Goal: Information Seeking & Learning: Find specific fact

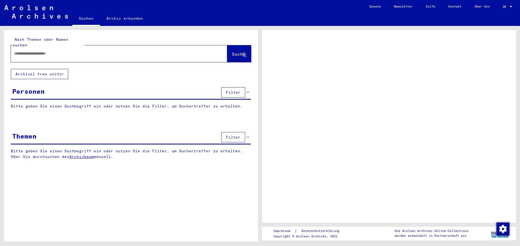
click at [238, 90] on span "Filter" at bounding box center [233, 92] width 15 height 5
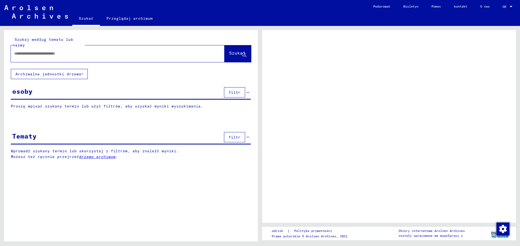
click at [238, 88] on button "filtr" at bounding box center [234, 92] width 21 height 10
click at [116, 54] on input "text" at bounding box center [112, 54] width 197 height 6
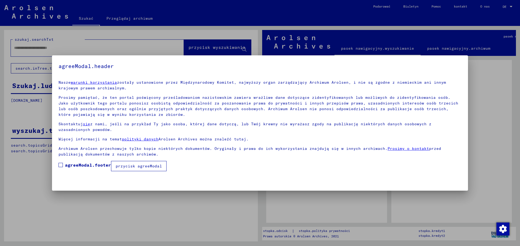
click at [63, 166] on span at bounding box center [60, 165] width 4 height 4
click at [143, 165] on font "przycisk agreeModal" at bounding box center [139, 166] width 46 height 5
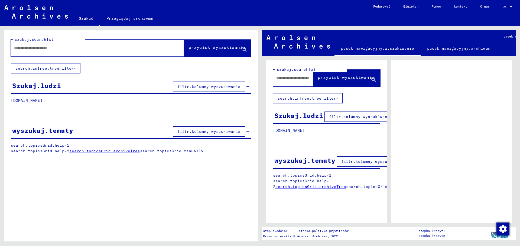
click at [68, 48] on input "text" at bounding box center [92, 48] width 157 height 6
type input "******"
click at [229, 45] on font "przycisk wyszukiwania" at bounding box center [216, 47] width 57 height 5
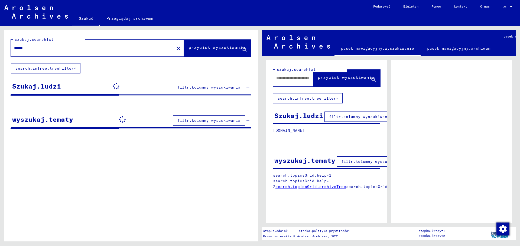
click at [220, 58] on div "szukaj.searchTxt ****** close przycisk wyszukiwania" at bounding box center [131, 46] width 254 height 33
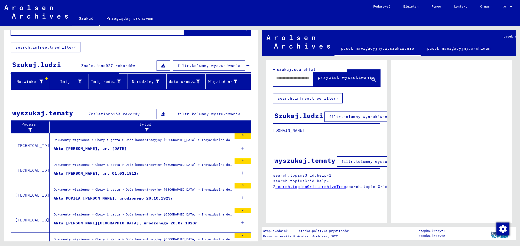
scroll to position [53, 0]
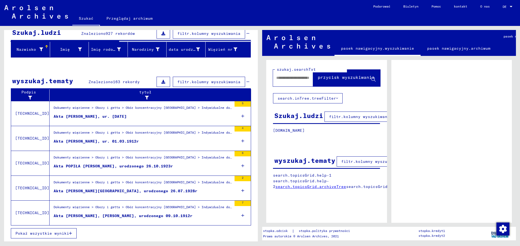
click at [54, 232] on font "Pokaż wszystkie wyniki" at bounding box center [42, 233] width 54 height 5
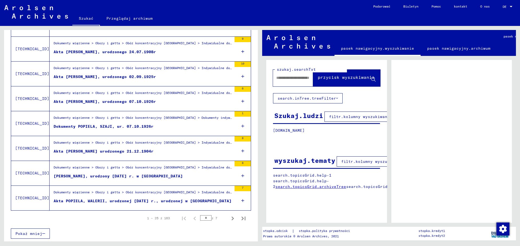
scroll to position [550, 0]
click at [231, 216] on icon "Następna strona" at bounding box center [233, 219] width 8 height 8
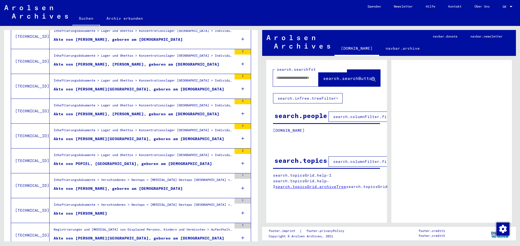
scroll to position [252, 0]
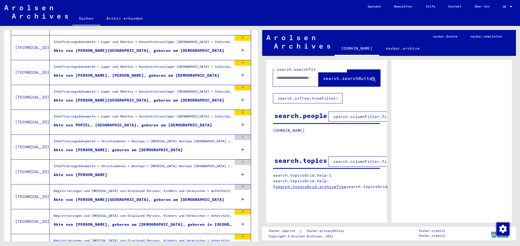
click at [134, 77] on div "Akte von [PERSON_NAME], [PERSON_NAME], geboren am [DEMOGRAPHIC_DATA]" at bounding box center [137, 76] width 166 height 6
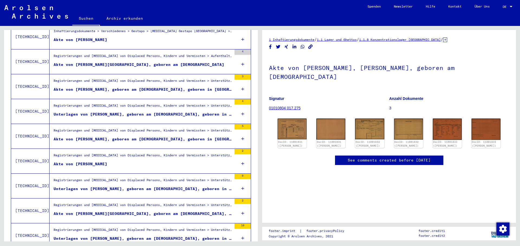
scroll to position [439, 0]
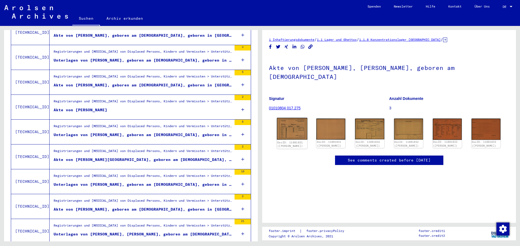
click at [283, 122] on img at bounding box center [292, 129] width 31 height 22
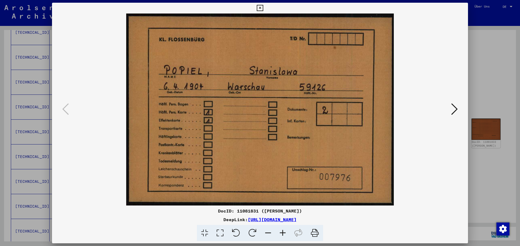
click at [489, 50] on div at bounding box center [260, 123] width 520 height 246
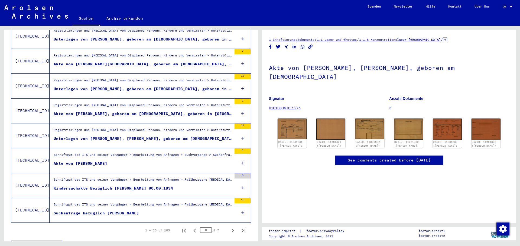
scroll to position [547, 0]
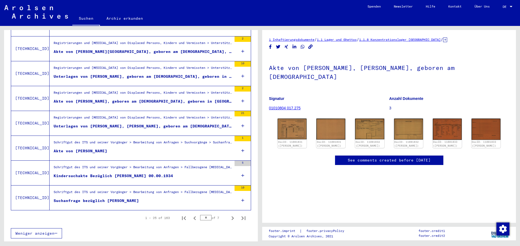
click at [166, 178] on div "Kindersuchakte Bezüglich [PERSON_NAME] 00.00.1934" at bounding box center [113, 176] width 119 height 6
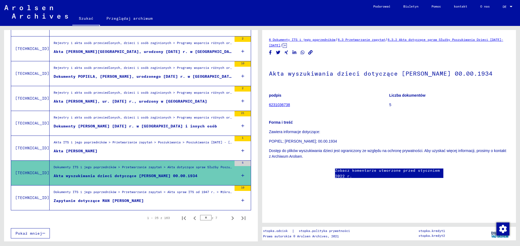
click at [372, 146] on p "Zawiera informacje dotyczące: [PERSON_NAME]; [GEOGRAPHIC_DATA]; 00.00.1934 Dost…" at bounding box center [389, 144] width 240 height 30
click at [229, 218] on icon "Następna strona" at bounding box center [233, 219] width 8 height 8
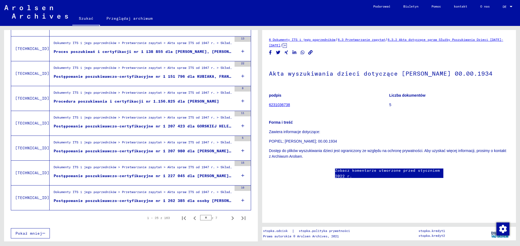
click at [208, 204] on figure "Postępowanie poszukiwawczo-certyfikacyjne nr 1 262 385 dla osoby [PERSON_NAME] …" at bounding box center [143, 202] width 178 height 8
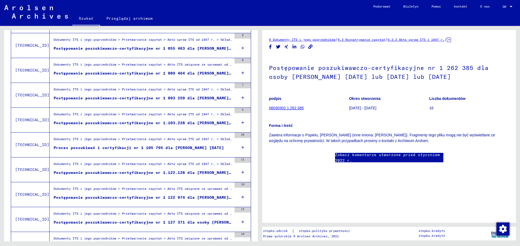
scroll to position [250, 0]
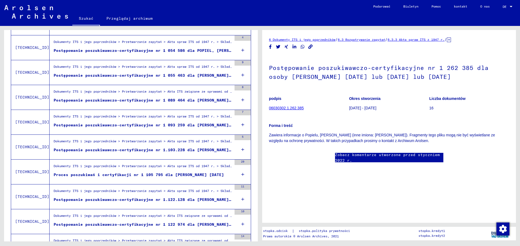
click at [223, 99] on font "Postępowanie poszukiwawczo-certyfikacyjne nr 1 089 464 dla [PERSON_NAME]. [DATE]" at bounding box center [151, 100] width 195 height 5
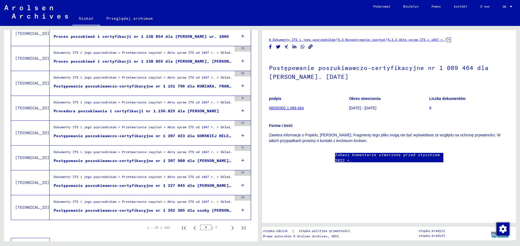
scroll to position [547, 0]
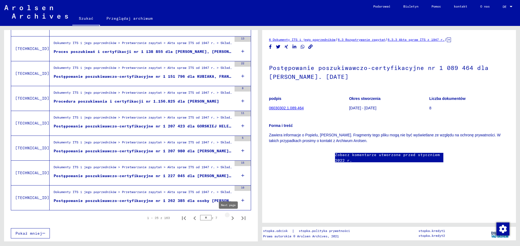
click at [227, 222] on button "Następna strona" at bounding box center [232, 218] width 11 height 11
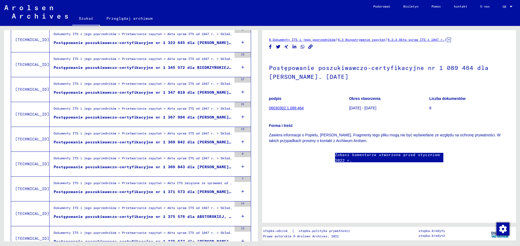
scroll to position [331, 0]
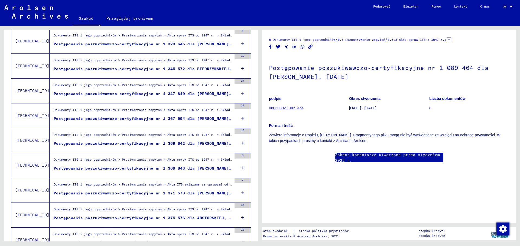
click at [195, 116] on figure "Dokumenty ITS i jego poprzedników > Przetwarzanie zapytań > Akta spraw ITS od 1…" at bounding box center [143, 112] width 178 height 8
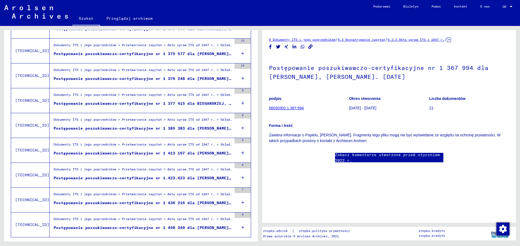
scroll to position [547, 0]
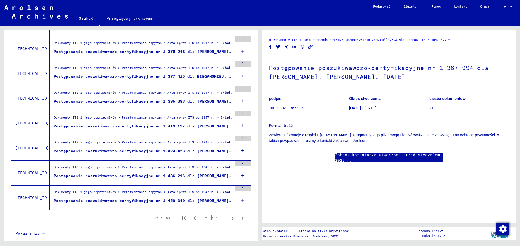
click at [229, 220] on icon "Następna strona" at bounding box center [233, 219] width 8 height 8
type input "*"
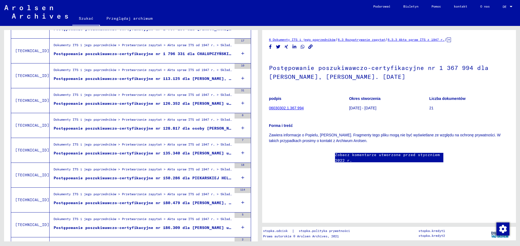
scroll to position [493, 0]
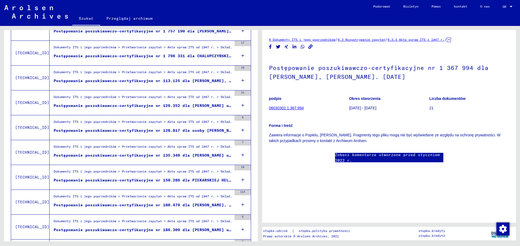
click at [198, 158] on div "Postępowanie poszukiwawczo-certyfikacyjne nr 135.340 dla [PERSON_NAME] ur. 1943" at bounding box center [143, 156] width 178 height 6
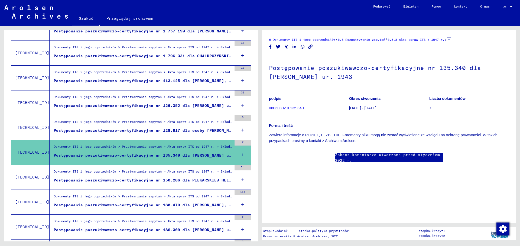
click at [291, 109] on font "06030302.0.135.340" at bounding box center [286, 108] width 35 height 4
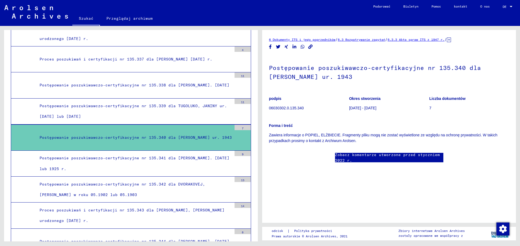
scroll to position [14939, 0]
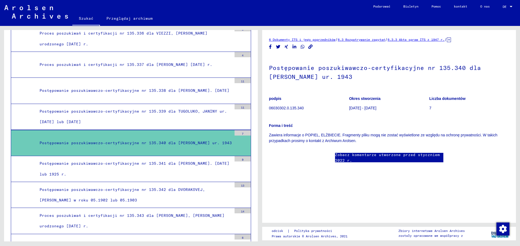
click at [429, 104] on figure "Liczba dokumentów 7" at bounding box center [469, 104] width 80 height 24
click at [433, 104] on figure "Liczba dokumentów 7" at bounding box center [469, 104] width 80 height 24
click at [376, 133] on p "Zawiera informacje o POPIEL, ELŻBIECIE. Fragmenty pliku mogą nie zostać wyświet…" at bounding box center [389, 138] width 240 height 11
click at [291, 106] on font "06030302.0.135.340" at bounding box center [286, 108] width 35 height 4
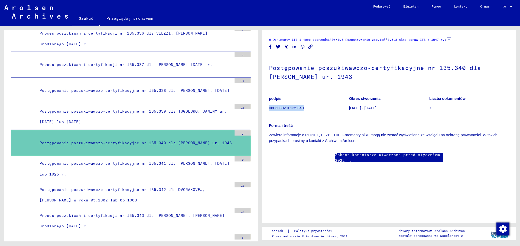
click at [291, 106] on font "06030302.0.135.340" at bounding box center [286, 108] width 35 height 4
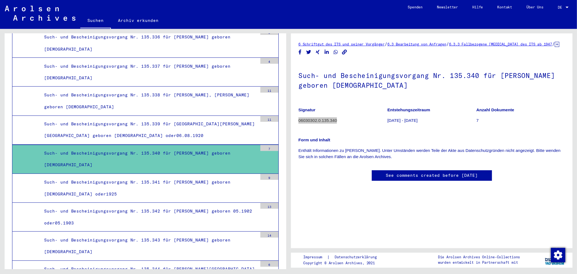
scroll to position [27, 0]
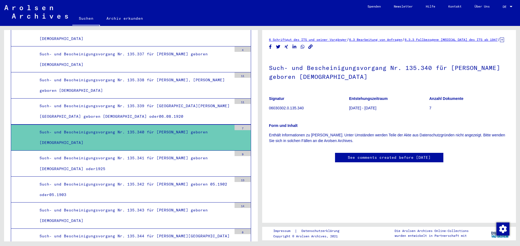
click at [478, 123] on p "Form und Inhalt" at bounding box center [389, 126] width 240 height 6
click at [299, 106] on p "06030302.0.135.340" at bounding box center [309, 109] width 80 height 6
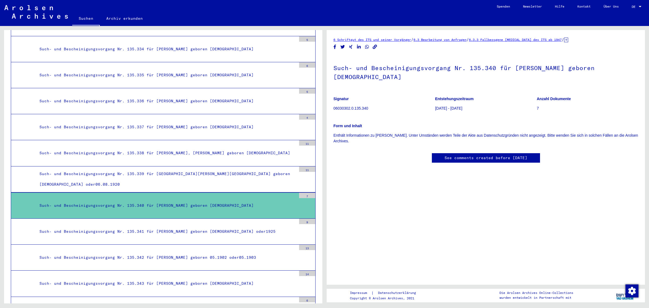
scroll to position [0, 0]
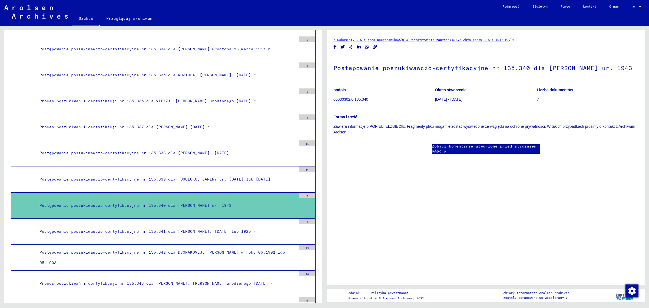
click at [403, 132] on div "Forma i treść Zawiera informacje o POPIEL, ELŻBIECIE. Fragmenty pliku mogą nie …" at bounding box center [486, 121] width 305 height 27
click at [347, 119] on font "Forma i treść" at bounding box center [346, 117] width 24 height 4
drag, startPoint x: 377, startPoint y: 110, endPoint x: 334, endPoint y: 110, distance: 42.2
click at [334, 102] on p "06030302.0.135.340" at bounding box center [384, 100] width 101 height 6
copy font "06030302.0.135.340"
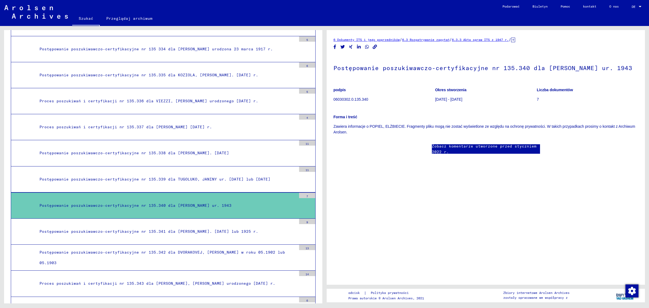
click at [482, 108] on figure "Okres stworzenia [DATE] - [DATE]" at bounding box center [485, 95] width 101 height 24
click at [519, 108] on figure "Liczba dokumentów 7" at bounding box center [587, 95] width 101 height 24
drag, startPoint x: 442, startPoint y: 134, endPoint x: 486, endPoint y: 134, distance: 44.1
click at [486, 134] on font "Zawiera informacje o POPIEL, ELŻBIECIE. Fragmenty pliku mogą nie zostać wyświet…" at bounding box center [485, 129] width 302 height 10
click at [486, 135] on p "Zawiera informacje o POPIEL, ELŻBIECIE. Fragmenty pliku mogą nie zostać wyświet…" at bounding box center [486, 129] width 305 height 11
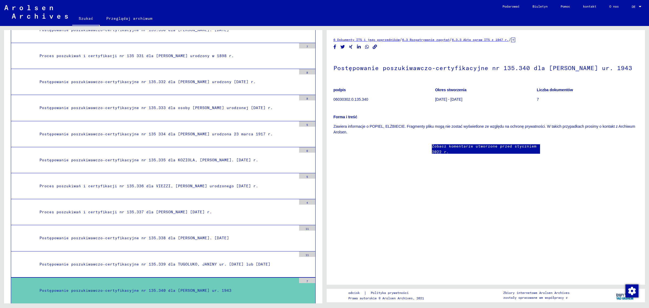
scroll to position [14775, 0]
